Goal: Navigation & Orientation: Find specific page/section

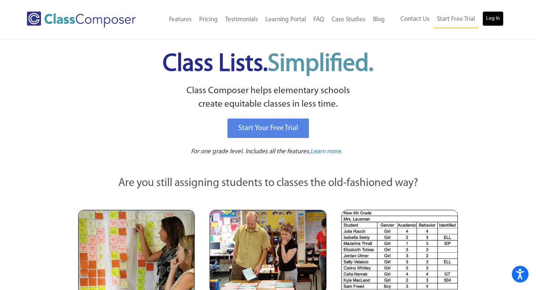
click at [486, 16] on link "Log In" at bounding box center [492, 18] width 21 height 15
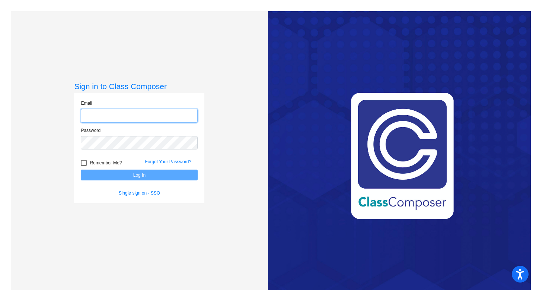
type input "[EMAIL_ADDRESS][DOMAIN_NAME]"
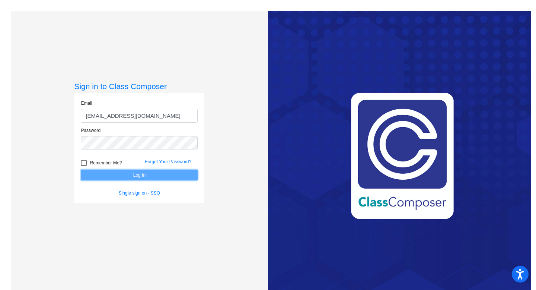
click at [127, 179] on button "Log In" at bounding box center [139, 174] width 117 height 11
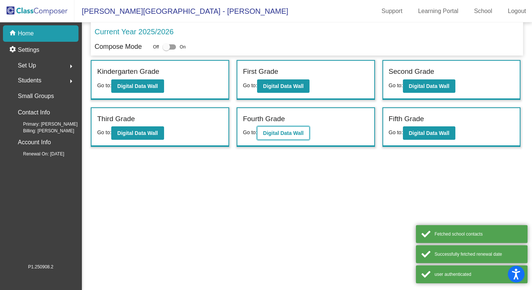
click at [276, 132] on b "Digital Data Wall" at bounding box center [283, 133] width 41 height 6
